Goal: Communication & Community: Answer question/provide support

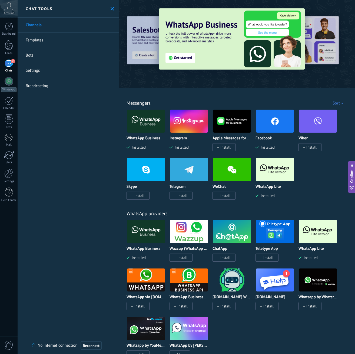
click at [6, 64] on div "2" at bounding box center [9, 64] width 9 height 8
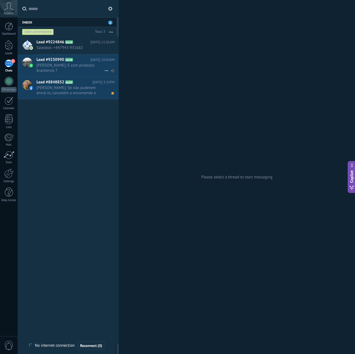
click at [78, 65] on span "[PERSON_NAME]: E com produtos brasileiros ?" at bounding box center [71, 68] width 68 height 10
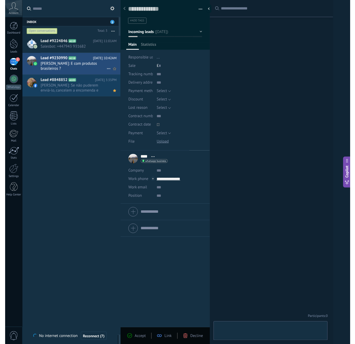
scroll to position [8, 0]
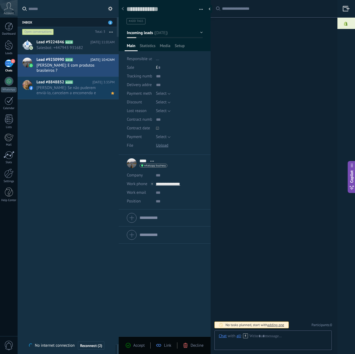
click at [265, 132] on div "Search Load more Today 10:42AM E com produtos brasileiros ? Conversation № A118…" at bounding box center [274, 177] width 127 height 354
click at [68, 65] on span "[PERSON_NAME]: E com produtos brasileiros ?" at bounding box center [71, 68] width 68 height 10
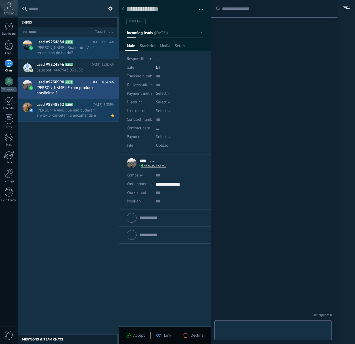
scroll to position [8, 0]
click at [82, 49] on span "[PERSON_NAME]: Boa tarde! Vocês teriam chá de boldo?" at bounding box center [71, 50] width 68 height 10
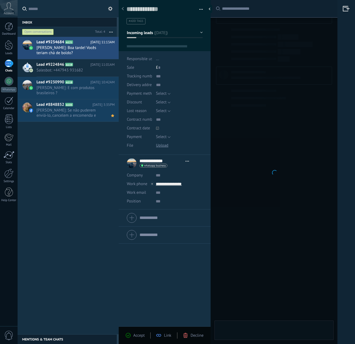
type textarea "**********"
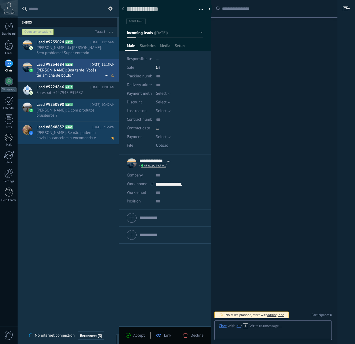
click at [86, 72] on span "[PERSON_NAME]: Boa tarde! Vocês teriam chá de boldo?" at bounding box center [71, 73] width 68 height 10
